Goal: Navigation & Orientation: Go to known website

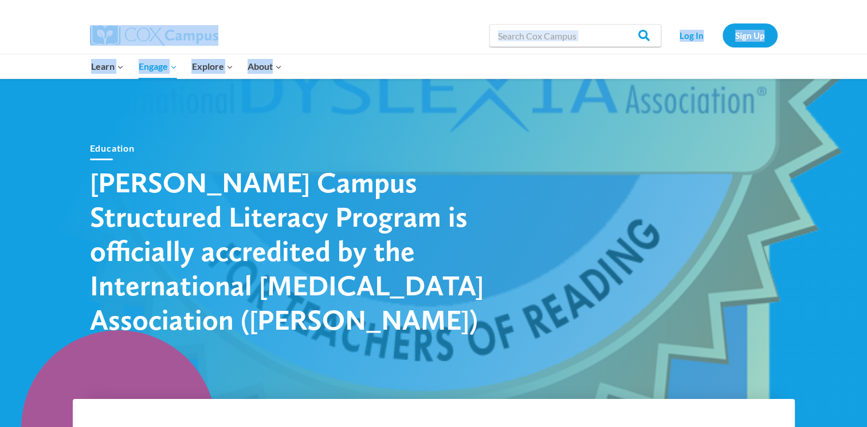
drag, startPoint x: 0, startPoint y: 0, endPoint x: 874, endPoint y: 74, distance: 876.8
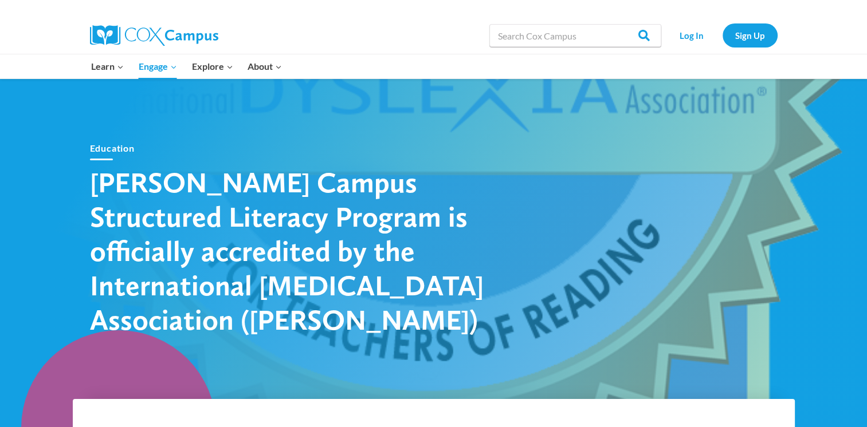
click at [859, 111] on div at bounding box center [433, 261] width 867 height 367
click at [690, 33] on link "Log In" at bounding box center [692, 34] width 50 height 23
click at [702, 33] on link "Log In" at bounding box center [692, 34] width 50 height 23
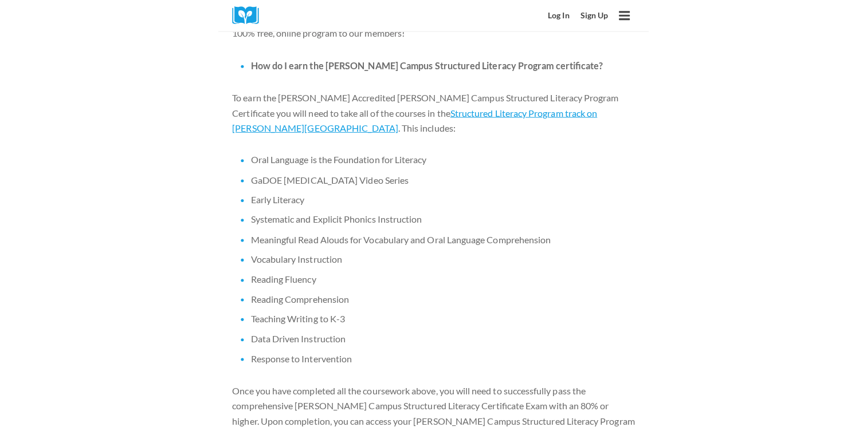
scroll to position [375, 0]
